Goal: Task Accomplishment & Management: Use online tool/utility

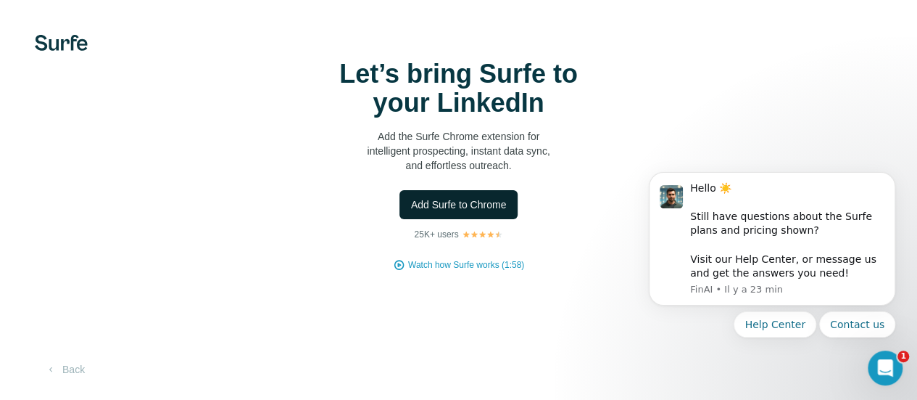
click at [400, 219] on button "Add Surfe to Chrome" at bounding box center [459, 204] width 119 height 29
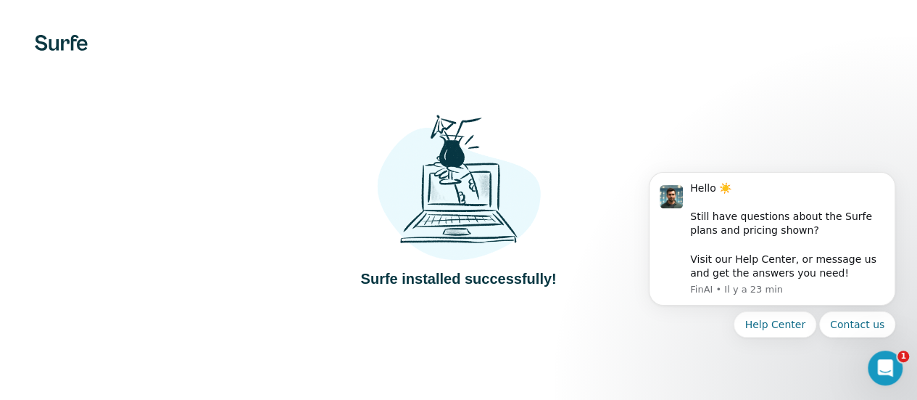
click at [0, 0] on div at bounding box center [0, 0] width 0 height 0
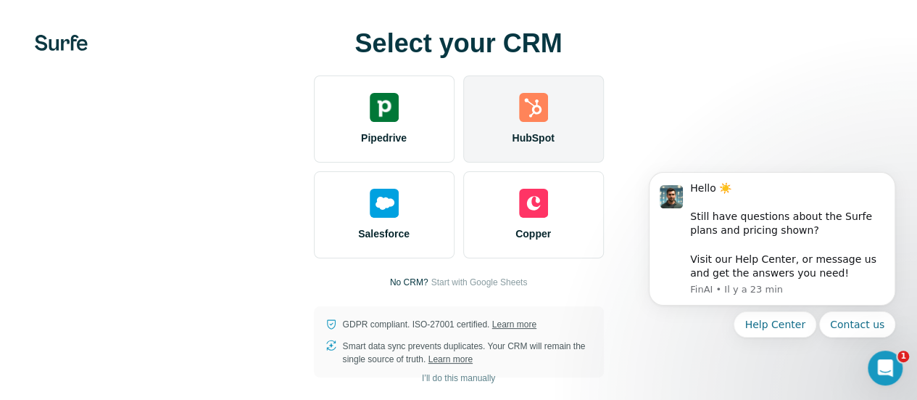
click at [463, 152] on div "HubSpot" at bounding box center [533, 118] width 141 height 87
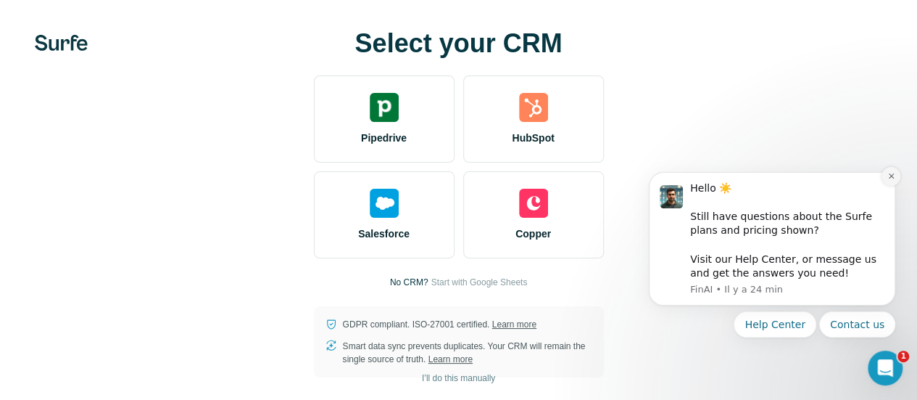
click at [893, 181] on button "Dismiss notification" at bounding box center [891, 176] width 19 height 19
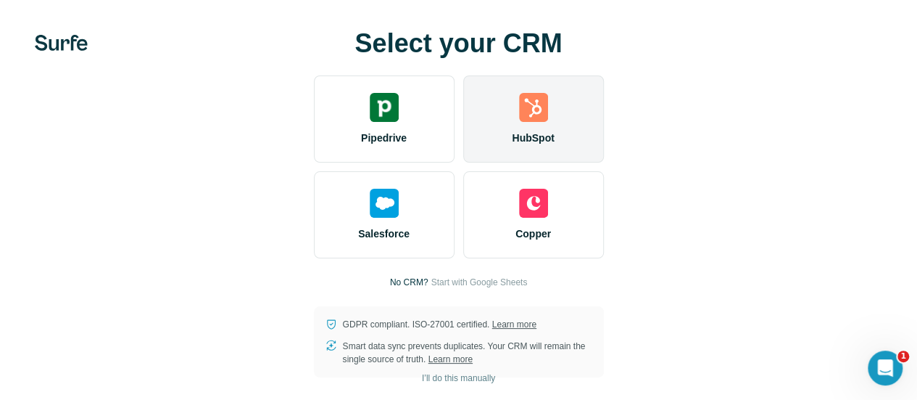
click at [519, 122] on img at bounding box center [533, 107] width 29 height 29
